Goal: Task Accomplishment & Management: Use online tool/utility

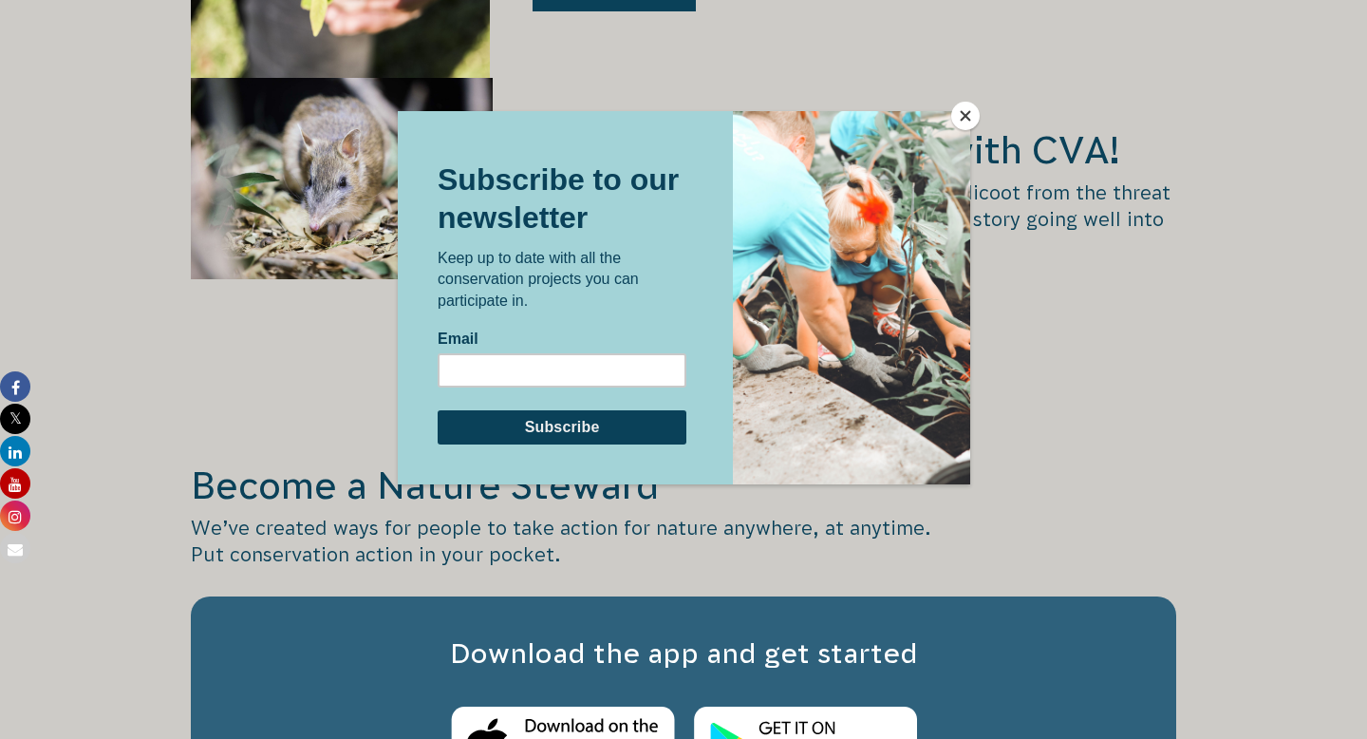
scroll to position [3250, 0]
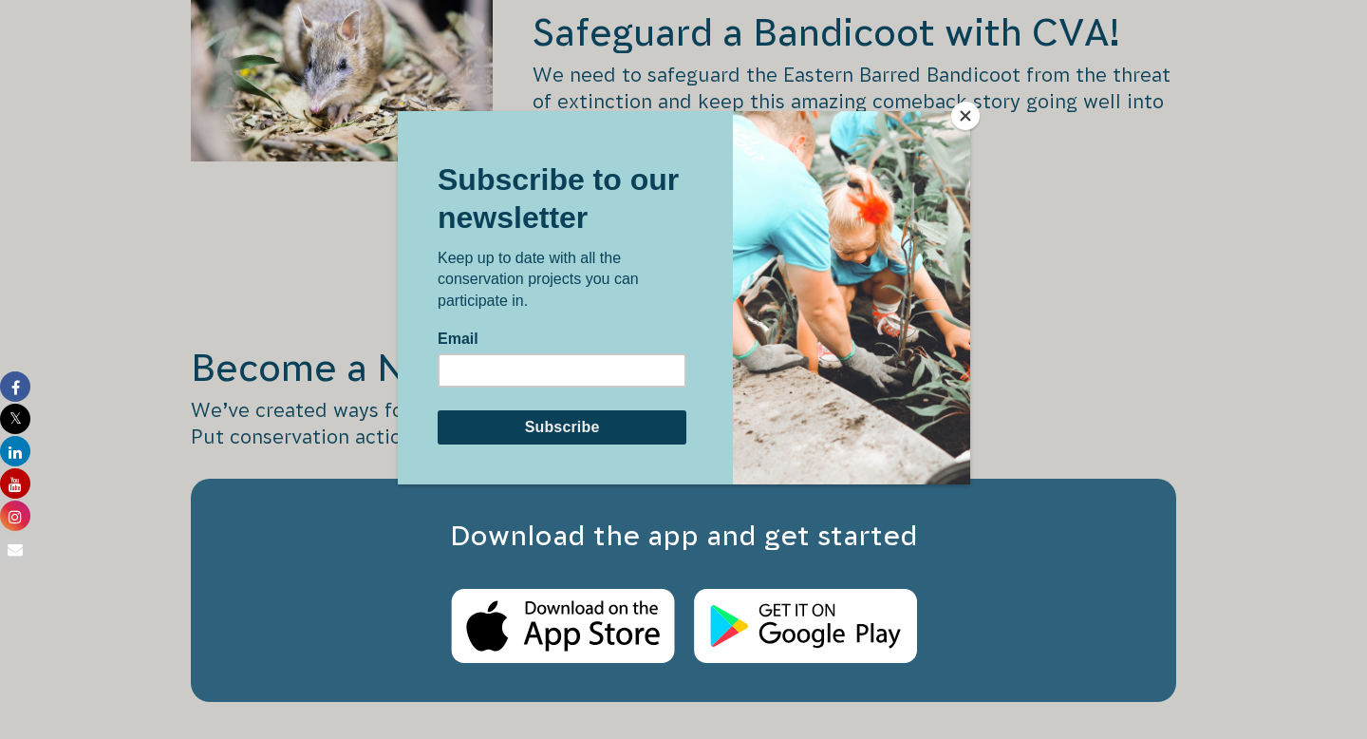
click at [964, 109] on button "Close" at bounding box center [965, 116] width 28 height 28
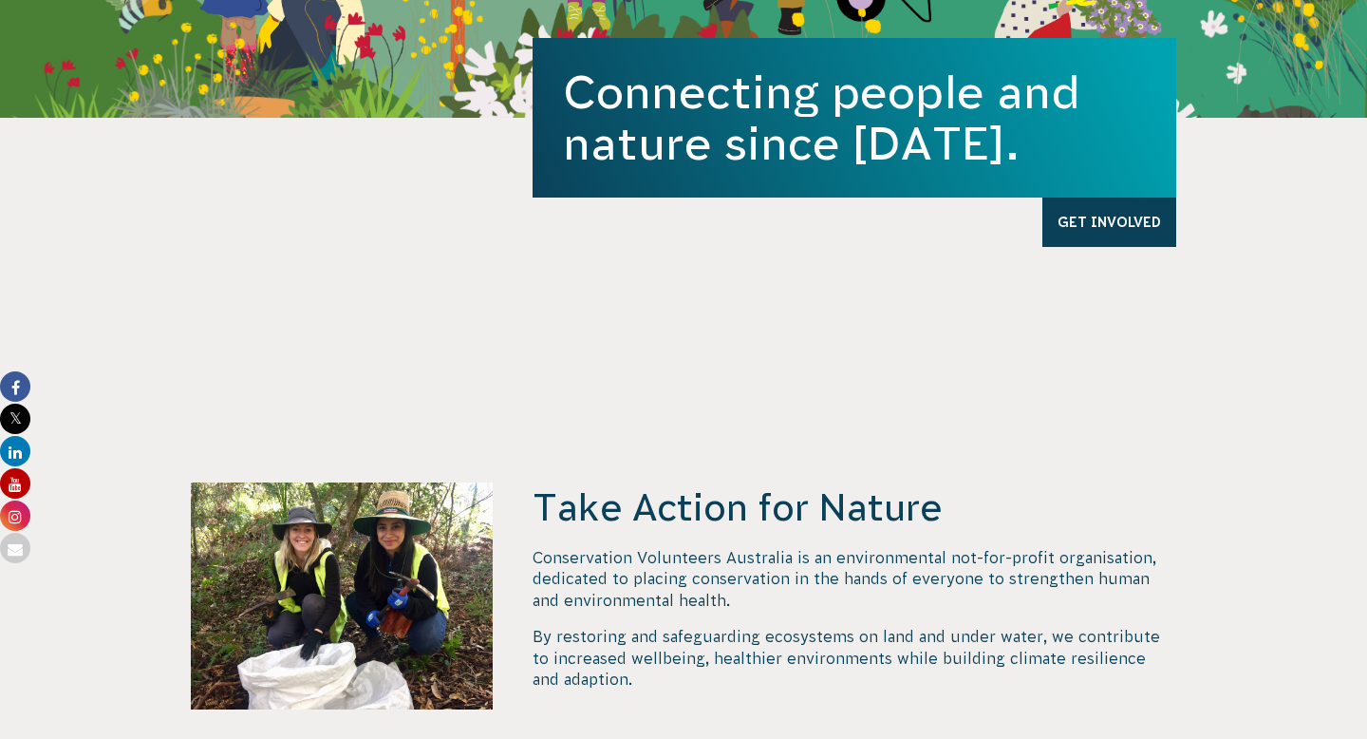
scroll to position [0, 0]
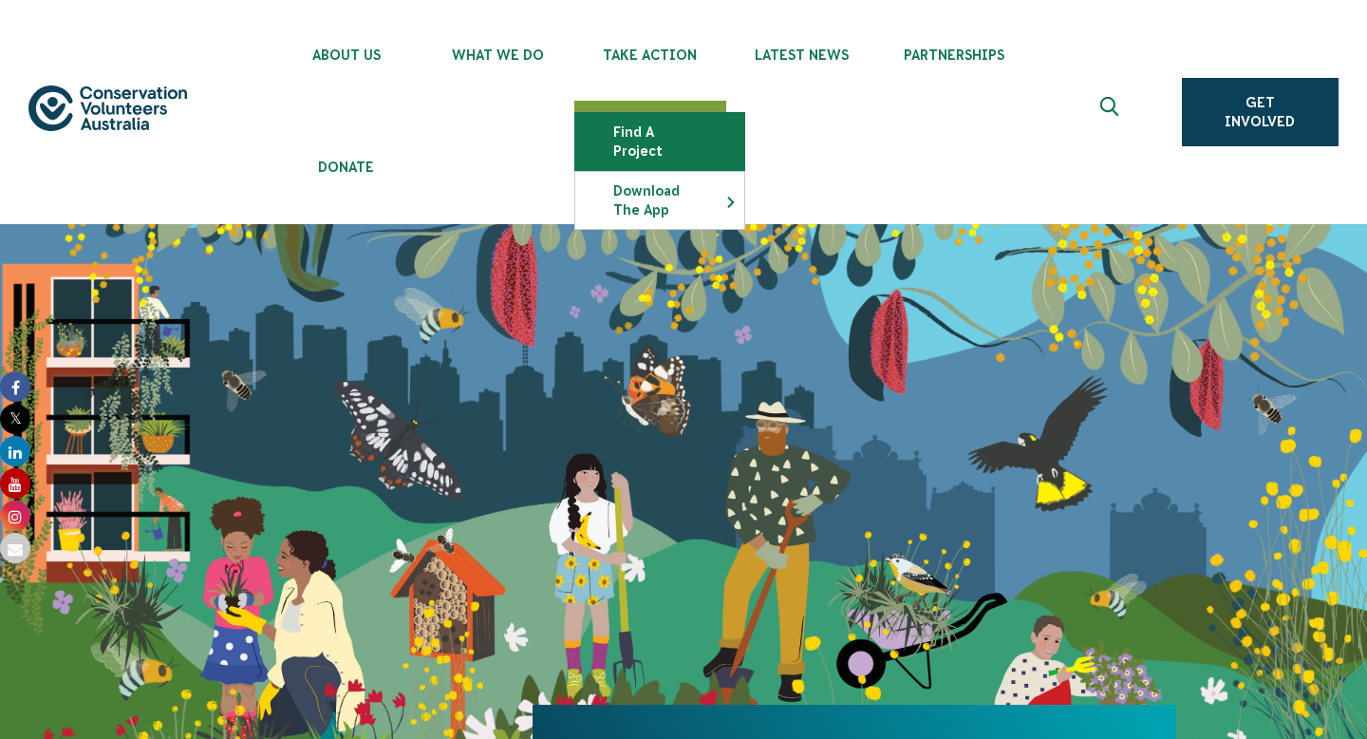
click at [633, 146] on link "Find a project" at bounding box center [659, 141] width 169 height 57
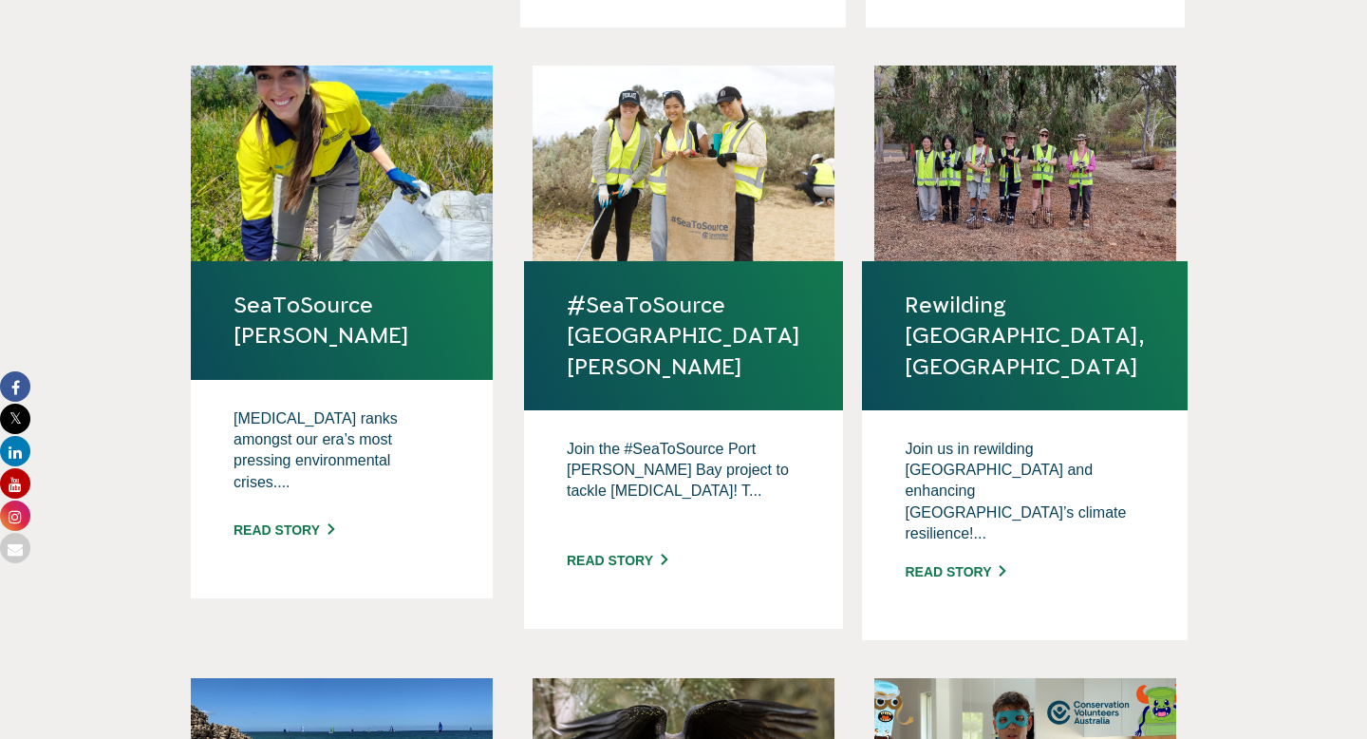
scroll to position [1176, 0]
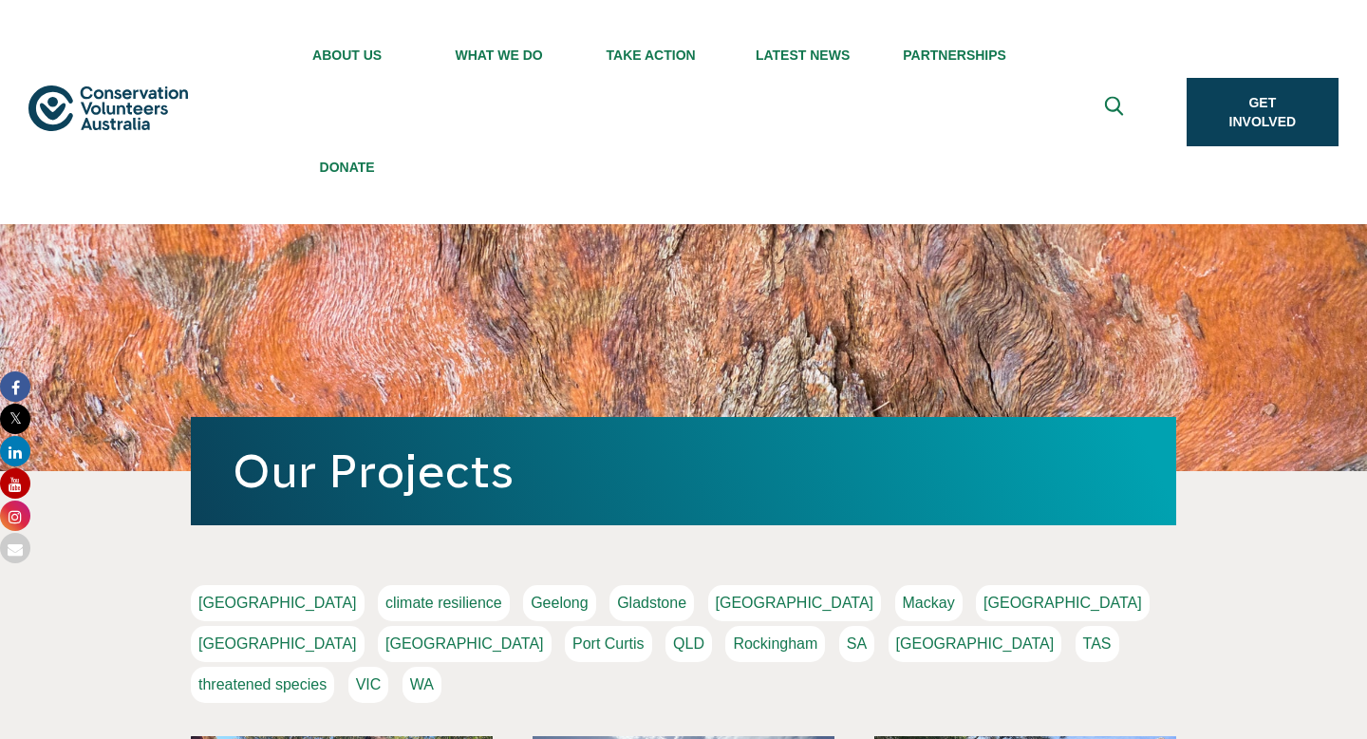
scroll to position [309, 0]
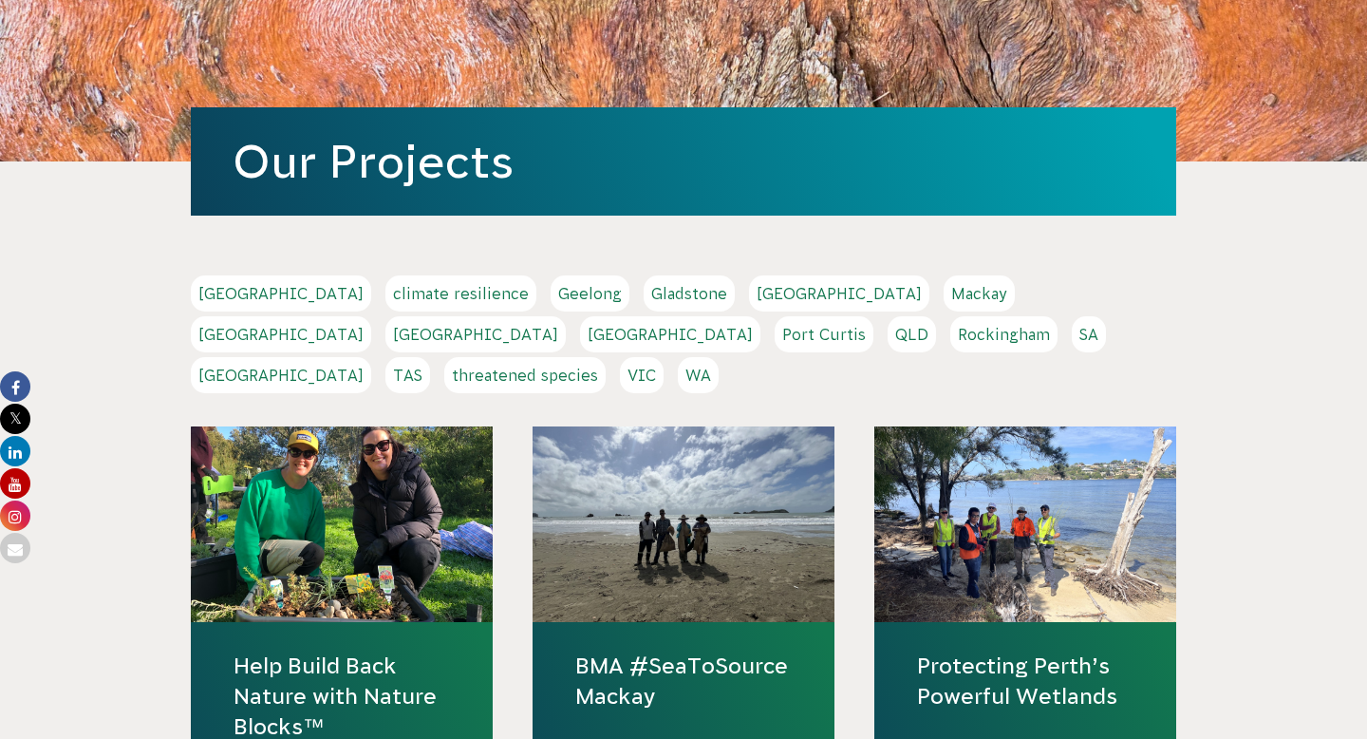
click at [566, 316] on link "NSW" at bounding box center [475, 334] width 180 height 36
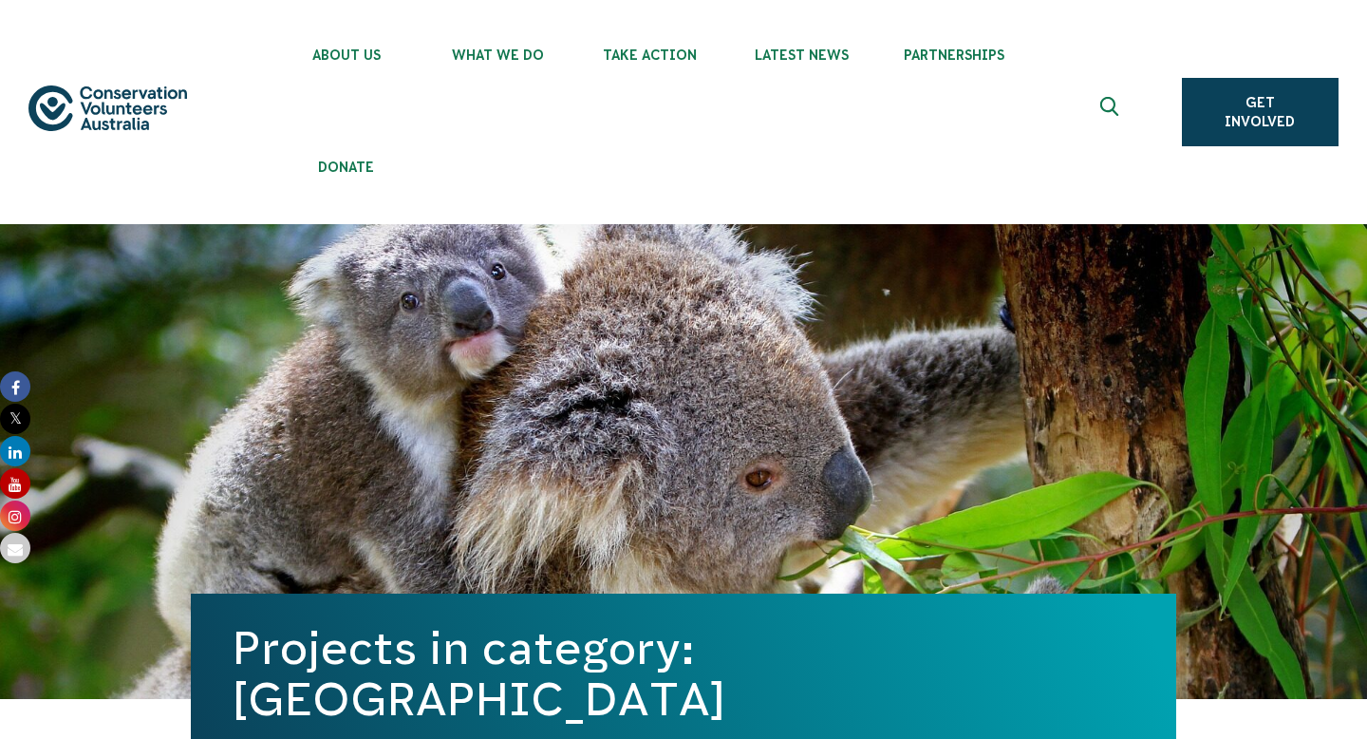
click at [1110, 108] on icon "Expand search box" at bounding box center [1111, 111] width 24 height 28
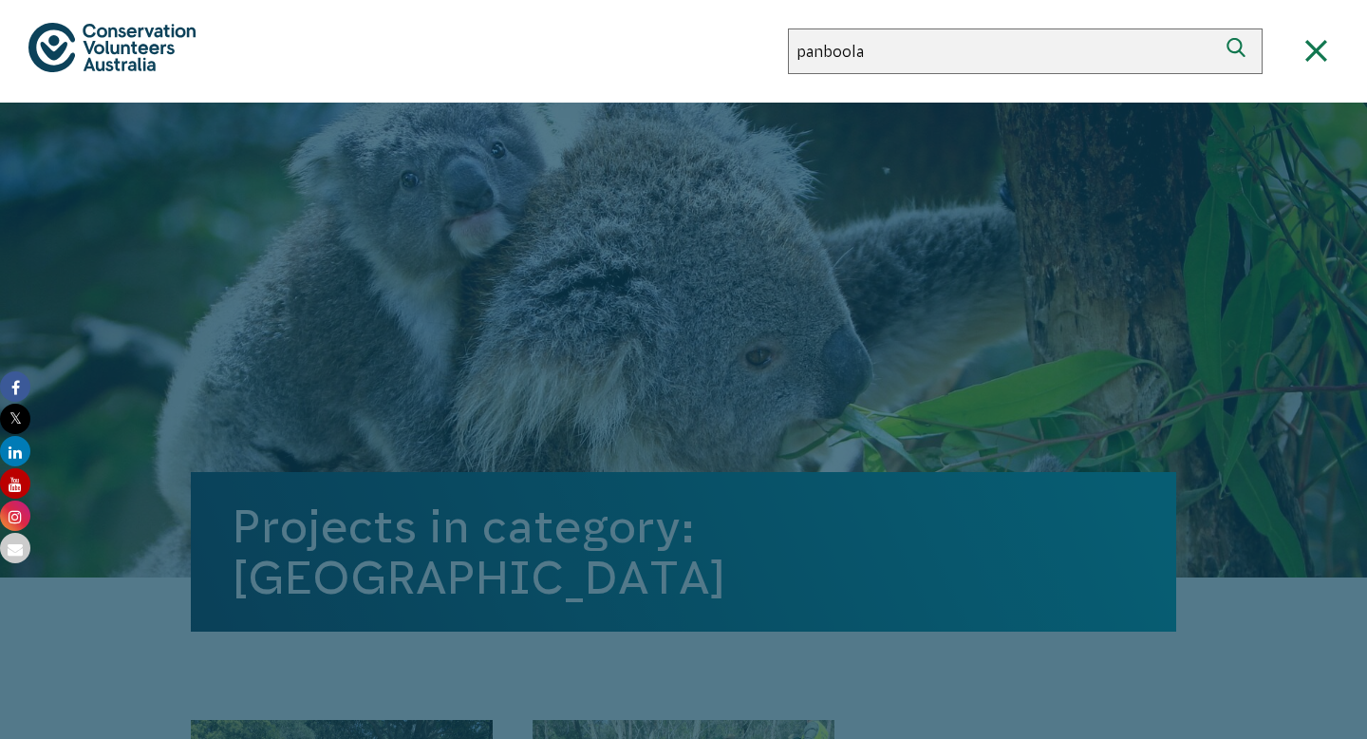
type input "panboola"
click at [1217, 28] on button "Search" at bounding box center [1240, 51] width 46 height 46
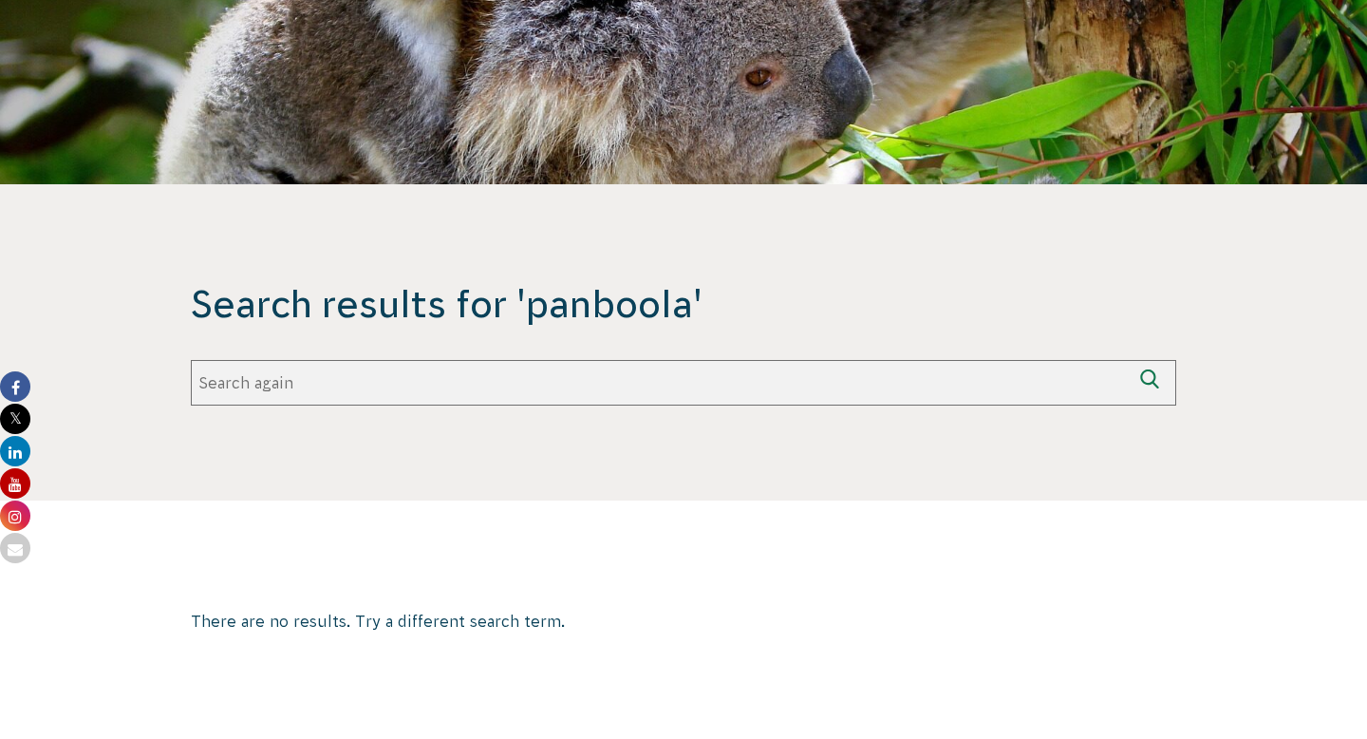
scroll to position [299, 0]
